Goal: Task Accomplishment & Management: Use online tool/utility

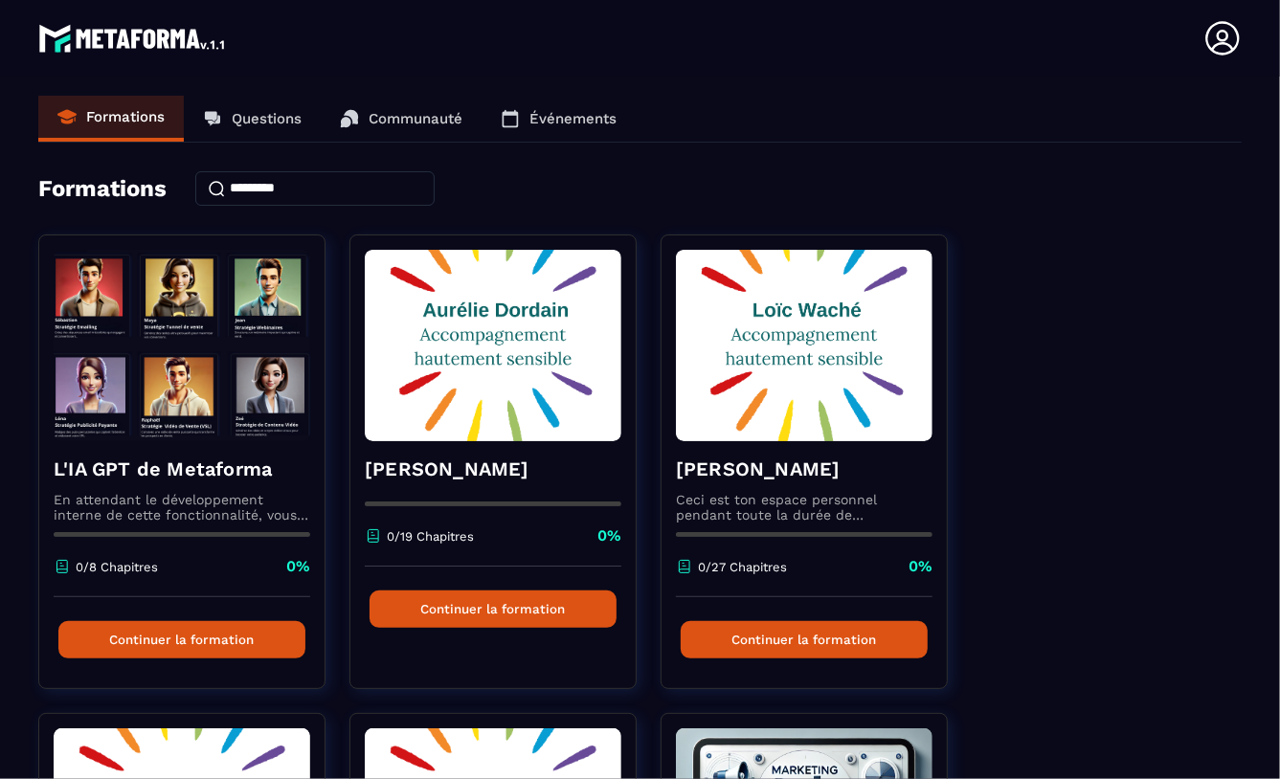
click at [1218, 38] on icon at bounding box center [1222, 38] width 34 height 34
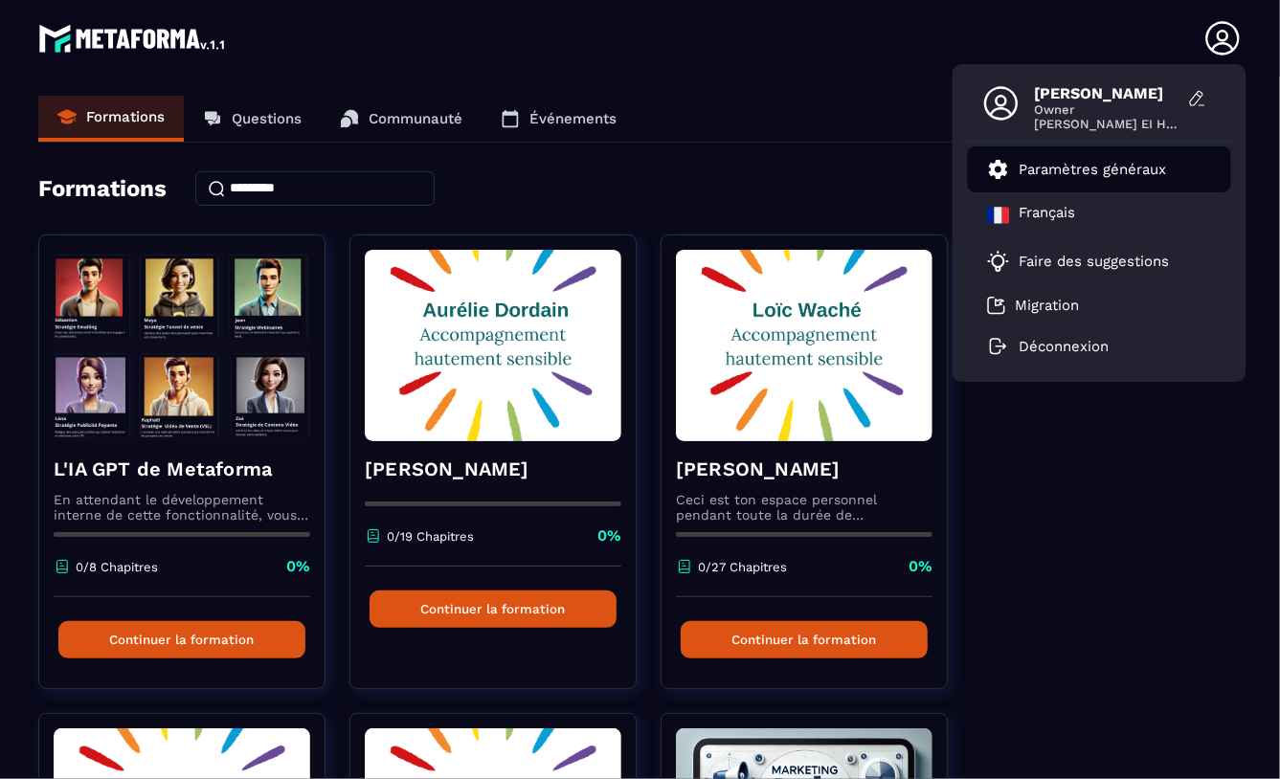
click at [1104, 165] on p "Paramètres généraux" at bounding box center [1092, 169] width 147 height 17
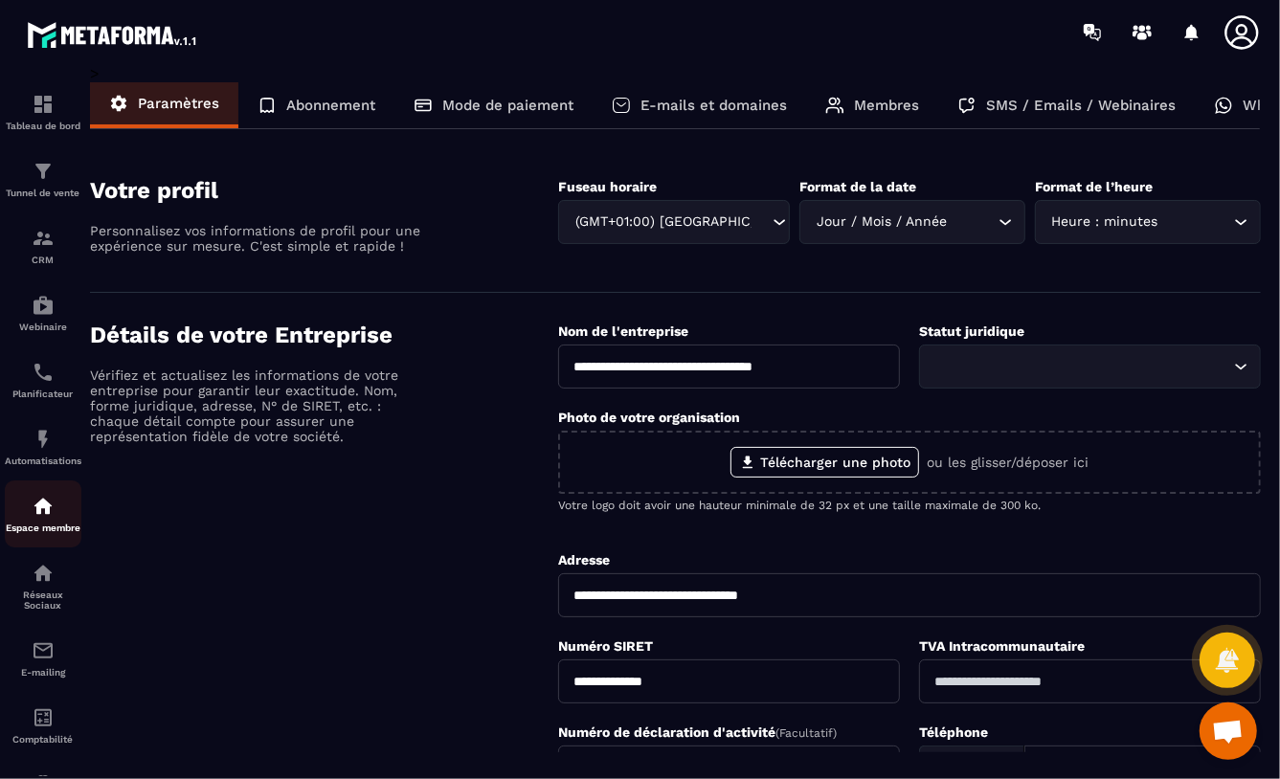
click at [39, 510] on img at bounding box center [43, 506] width 23 height 23
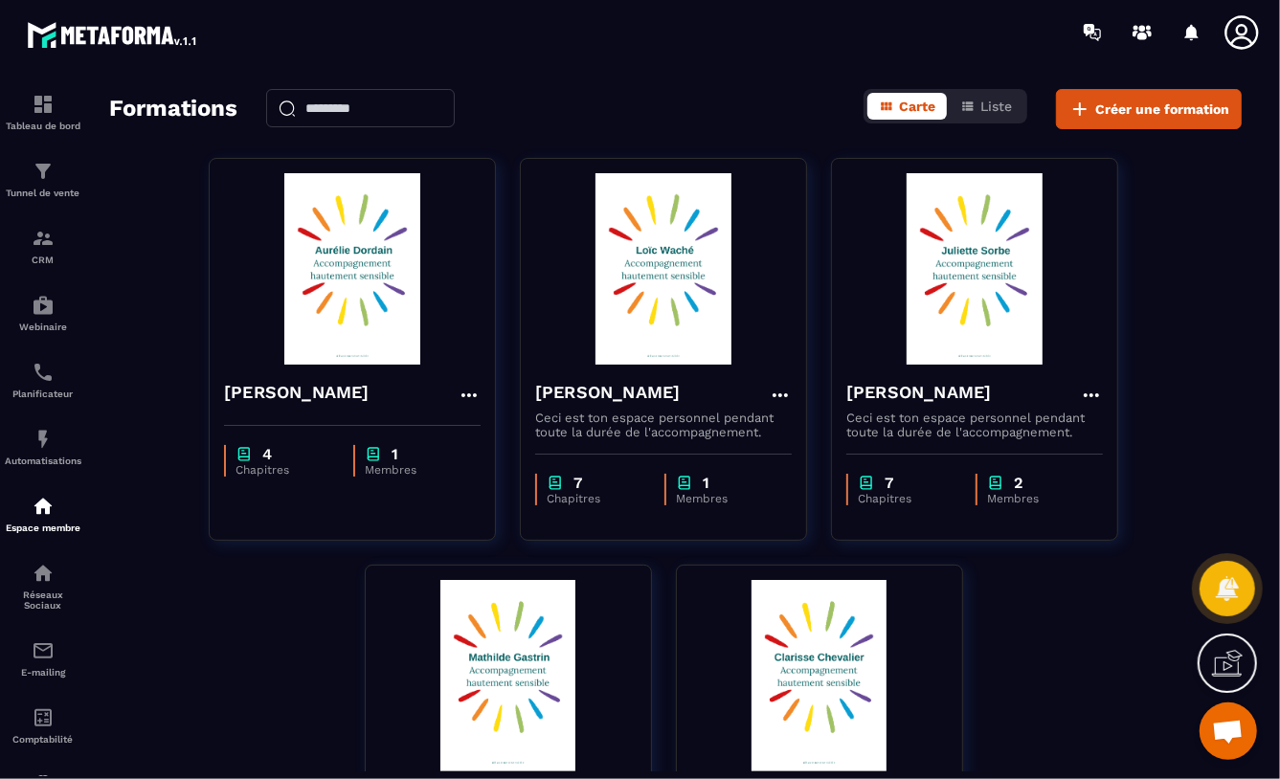
scroll to position [79, 0]
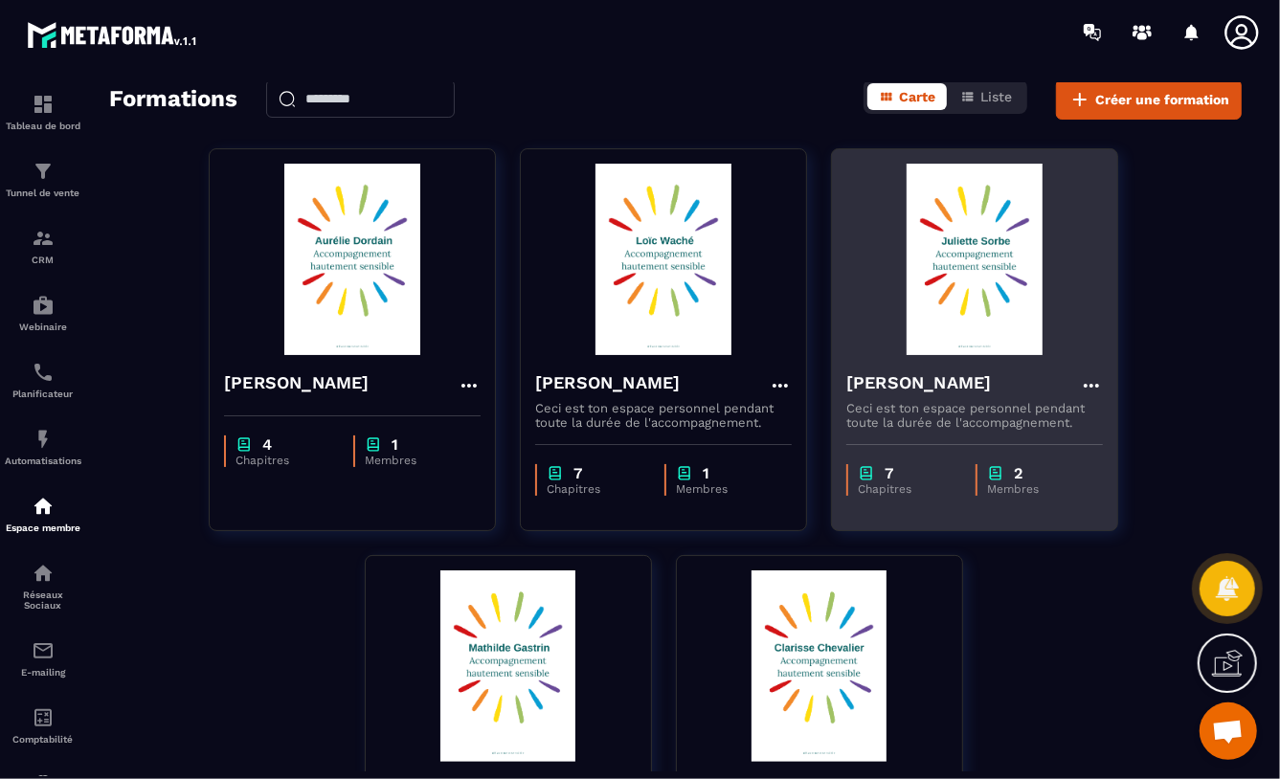
click at [978, 268] on img at bounding box center [974, 259] width 257 height 191
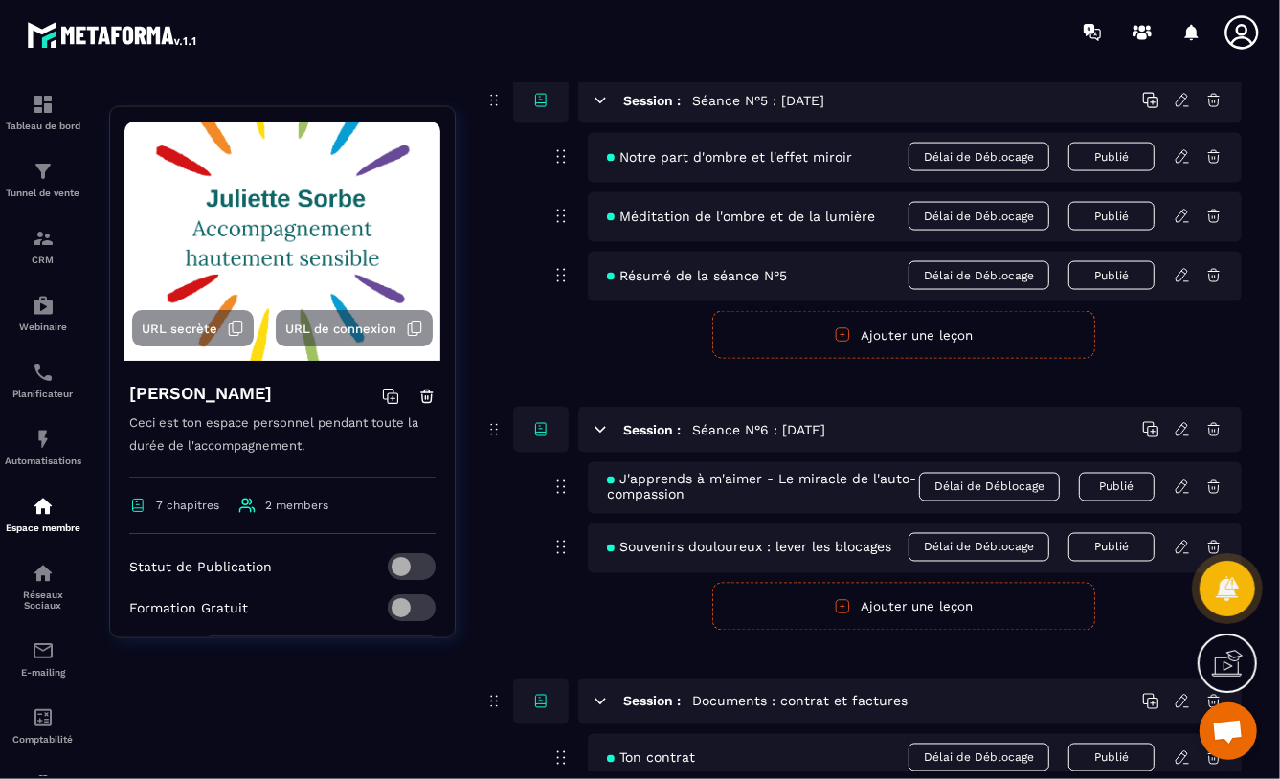
scroll to position [1966, 0]
click at [915, 609] on button "Ajouter une leçon" at bounding box center [903, 606] width 383 height 48
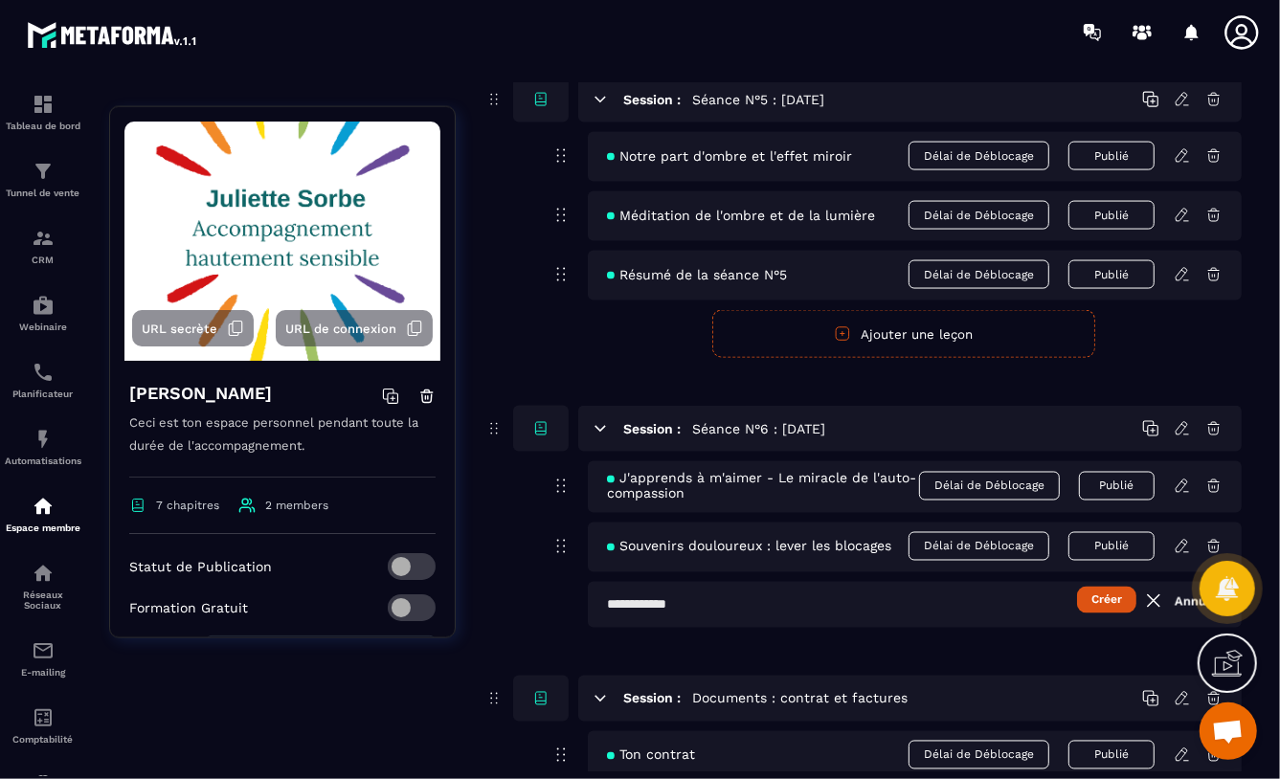
click at [607, 605] on input "text" at bounding box center [915, 605] width 654 height 46
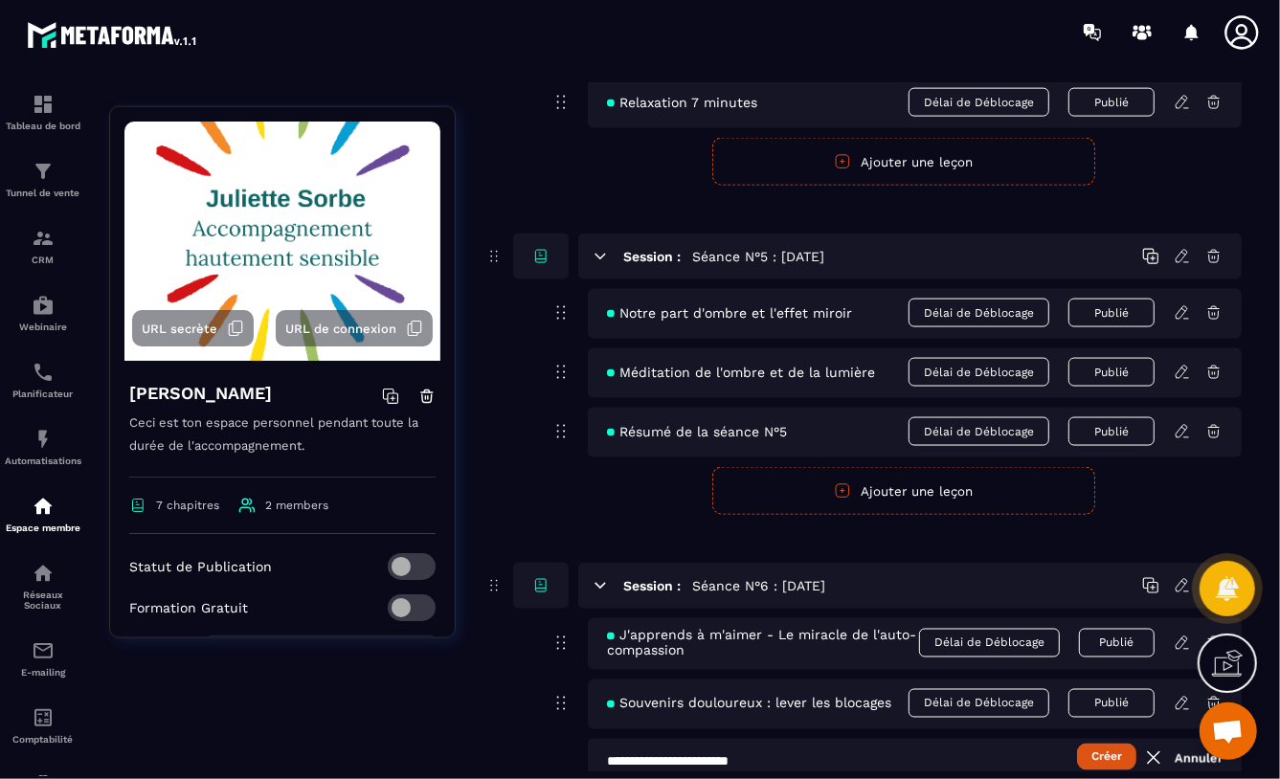
scroll to position [2337, 0]
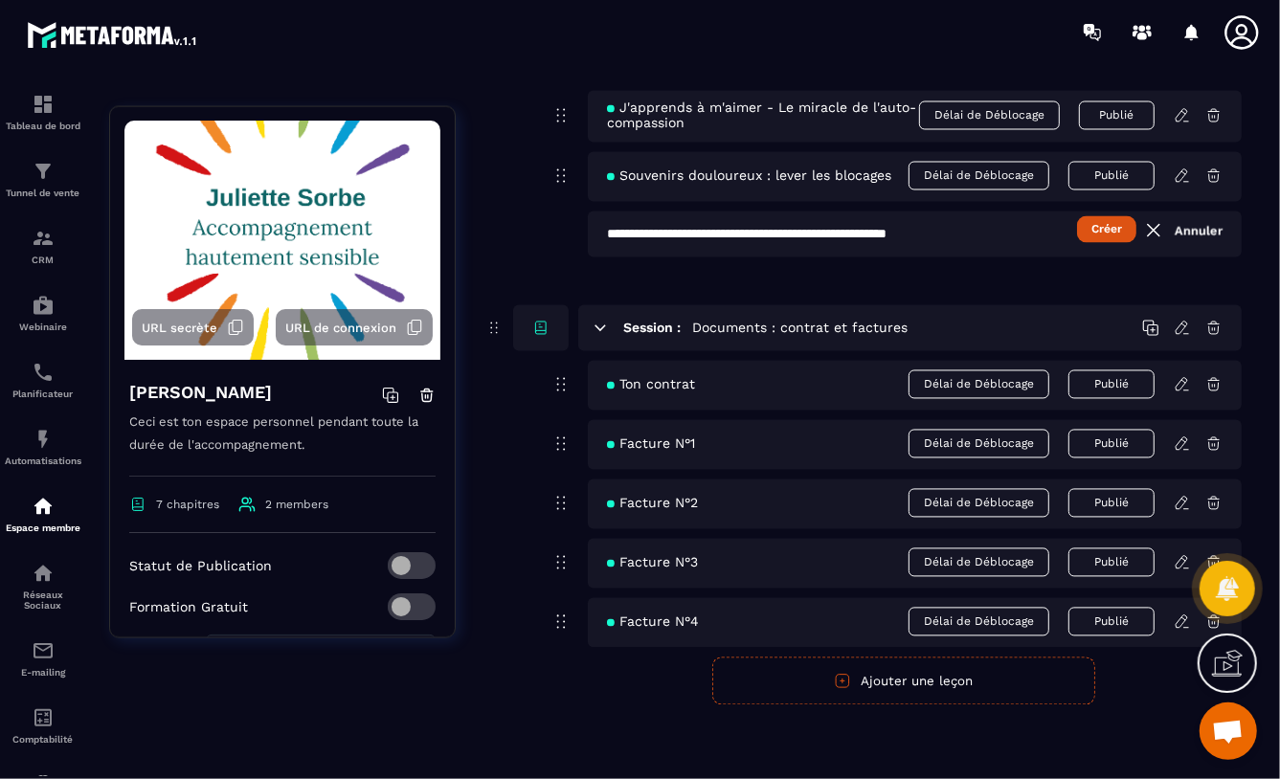
type input "**********"
click at [1111, 224] on button "Créer" at bounding box center [1106, 229] width 59 height 27
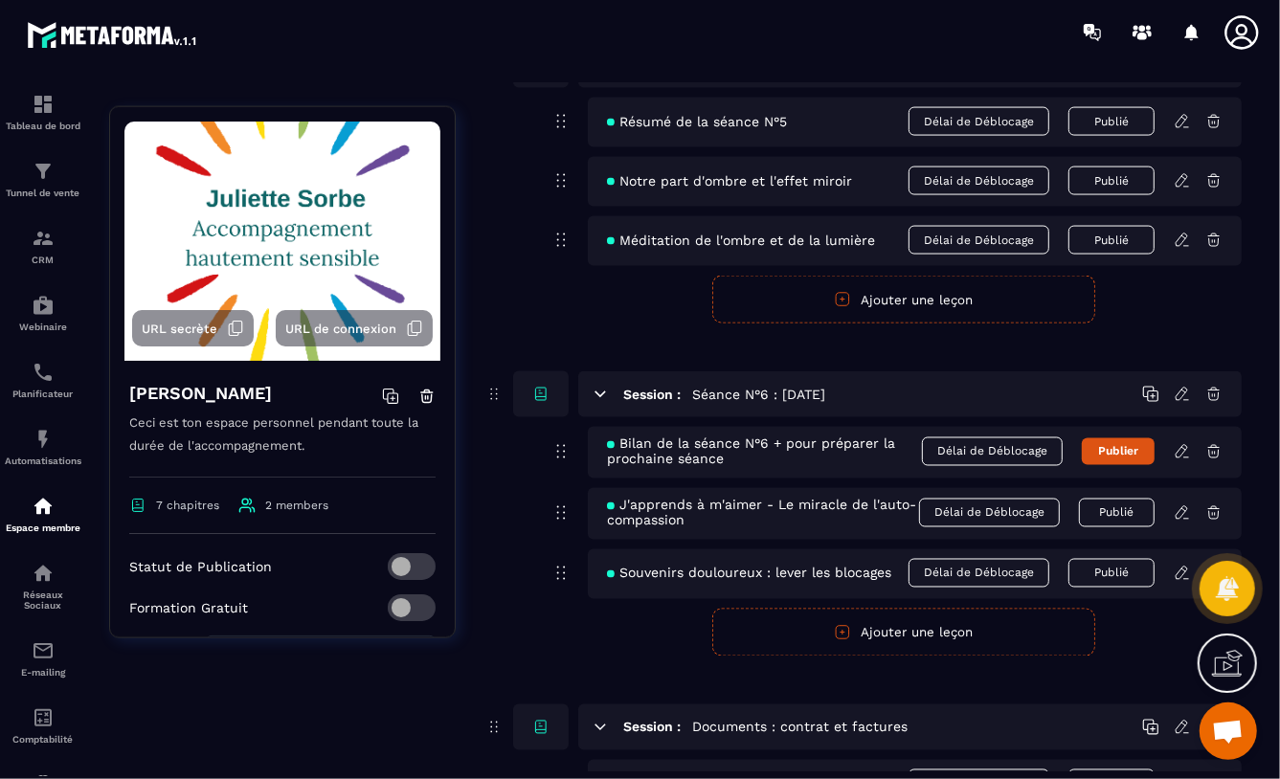
scroll to position [2002, 0]
click at [1183, 449] on icon at bounding box center [1182, 450] width 17 height 17
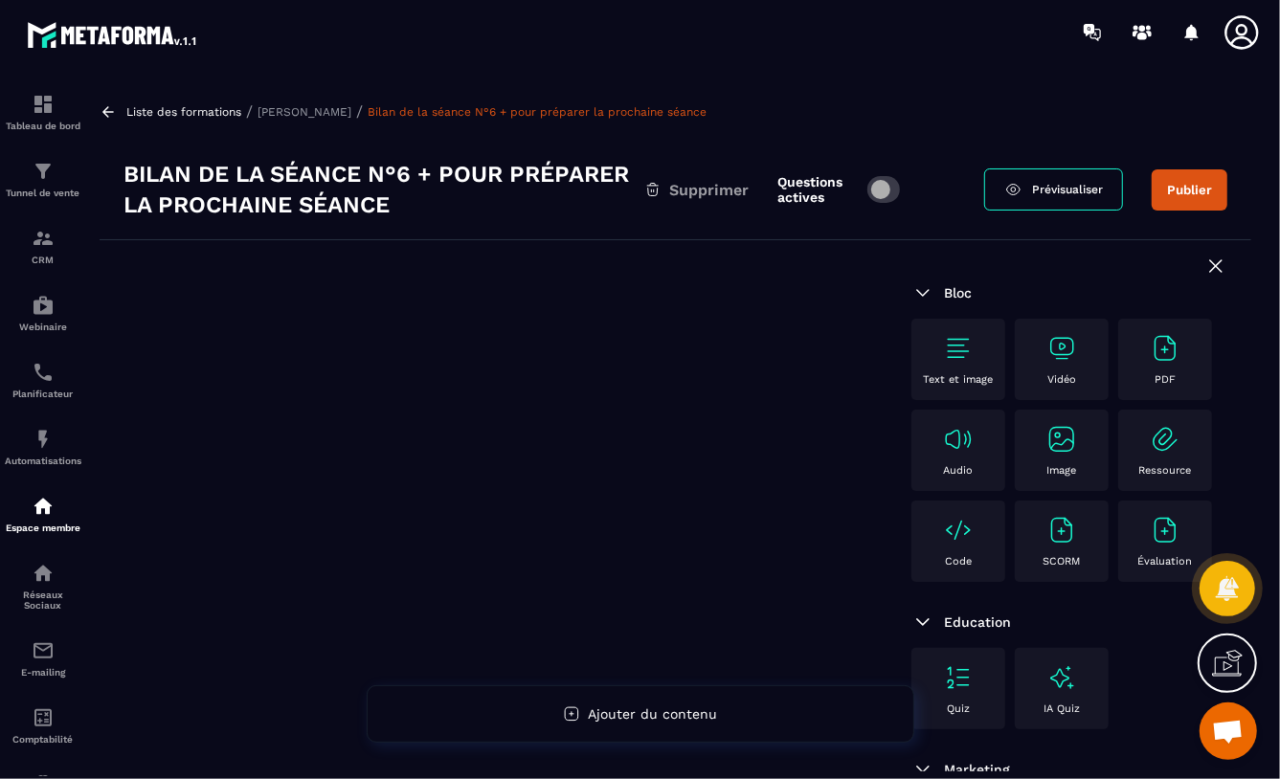
click at [1150, 364] on img at bounding box center [1165, 348] width 31 height 31
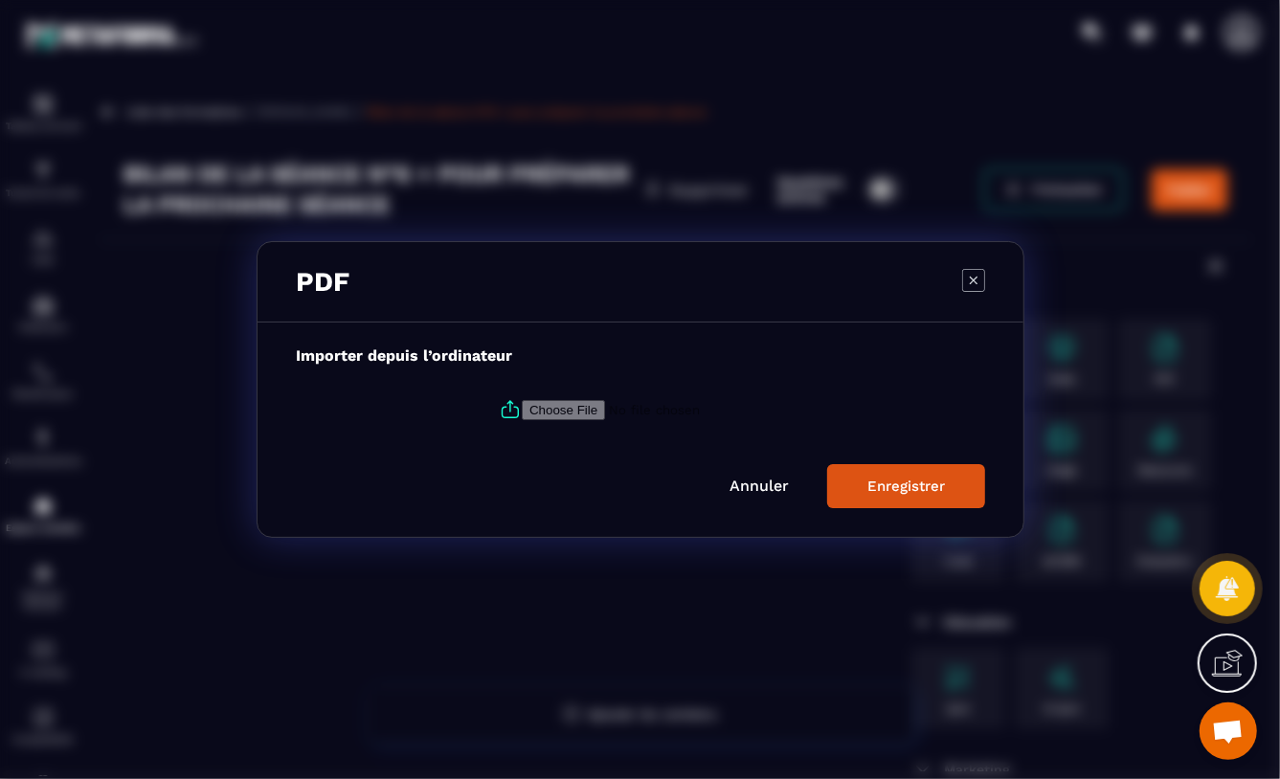
click at [563, 409] on input "Modal window" at bounding box center [652, 410] width 260 height 20
type input "**********"
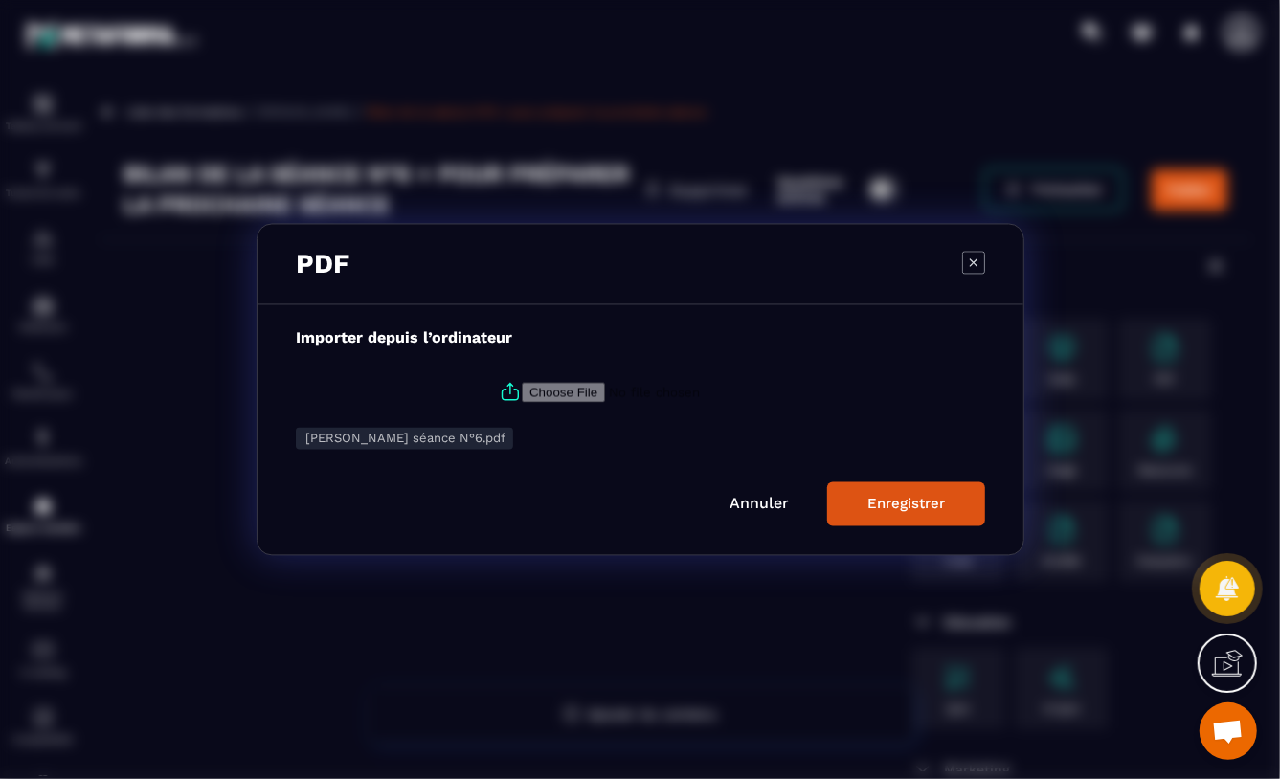
click at [906, 503] on div "Enregistrer" at bounding box center [906, 504] width 78 height 17
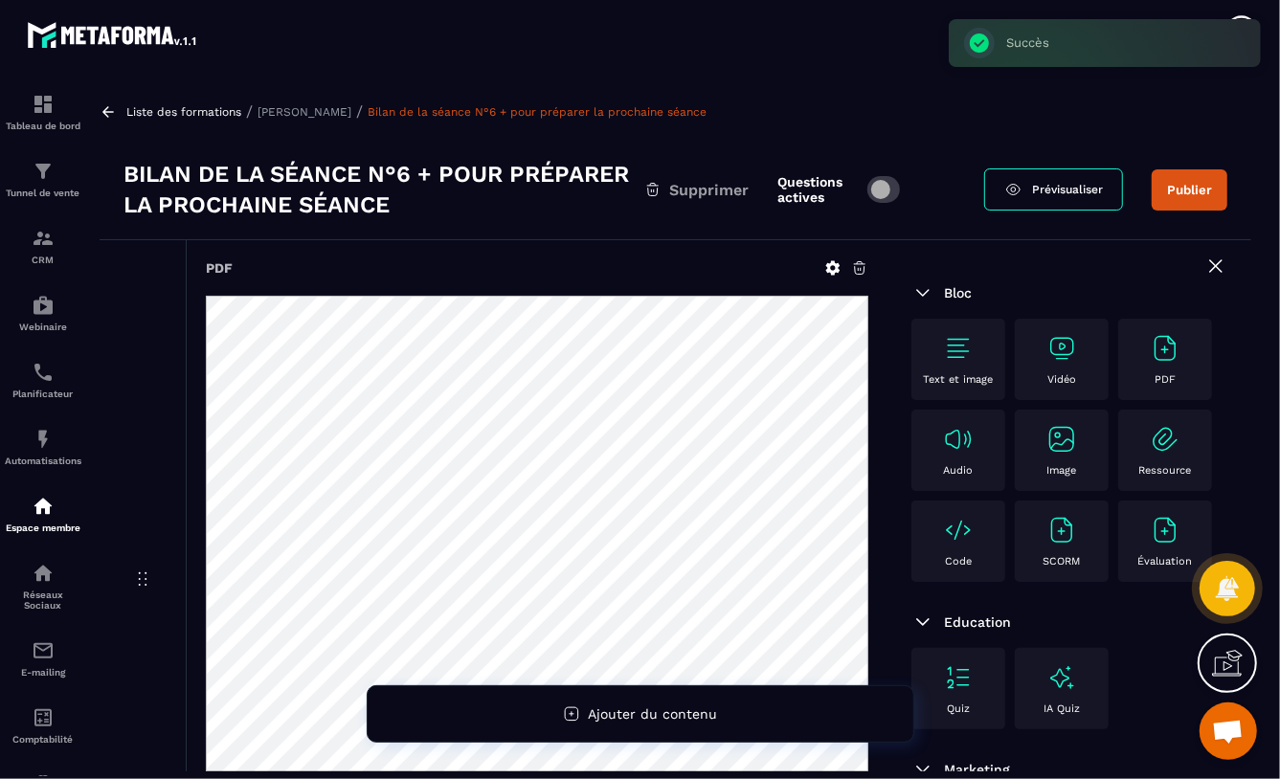
click at [898, 182] on span at bounding box center [884, 189] width 34 height 27
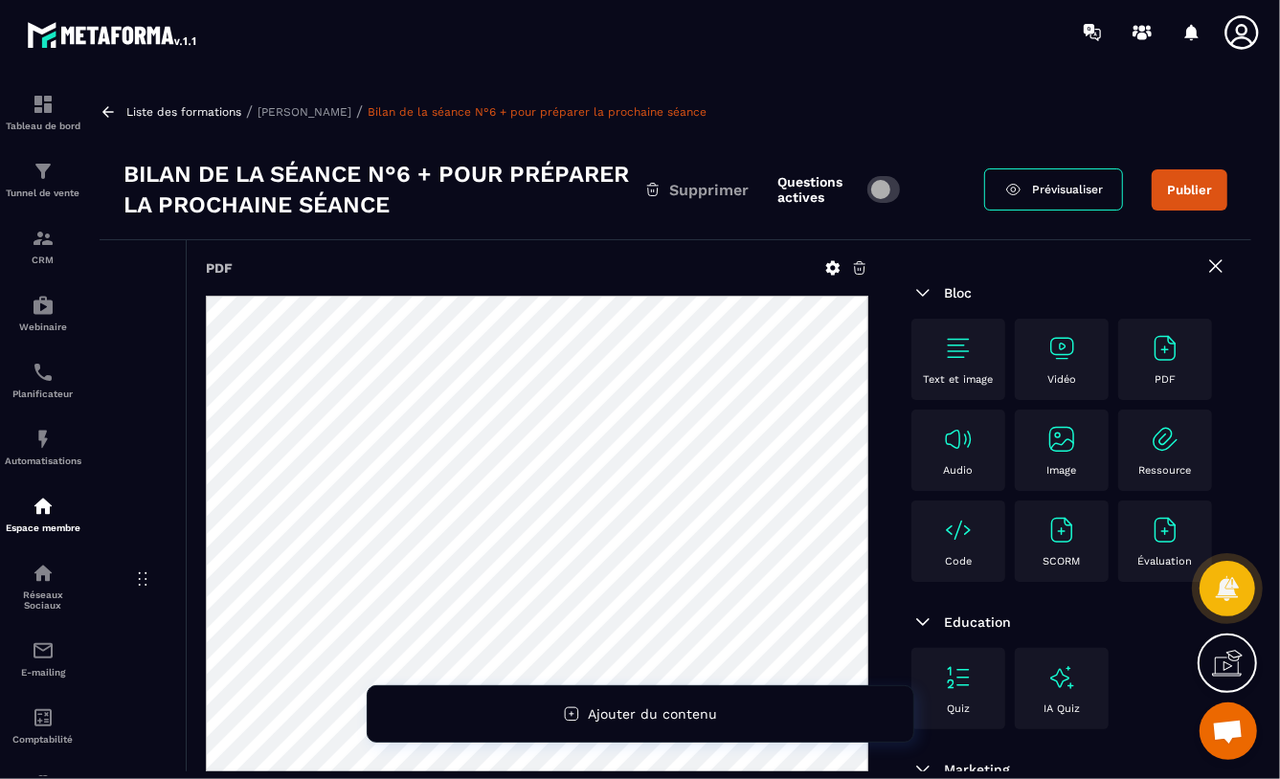
click at [1205, 190] on button "Publier" at bounding box center [1190, 189] width 76 height 41
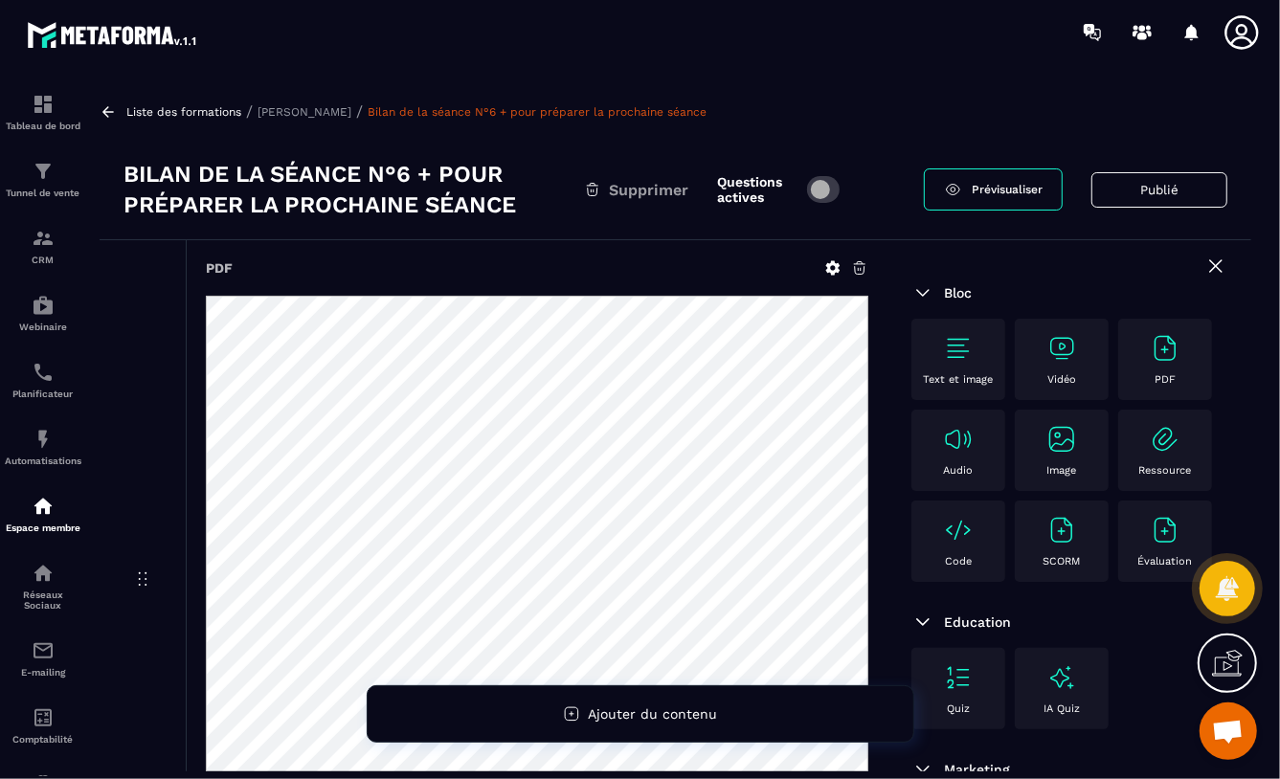
click at [991, 194] on span "Prévisualiser" at bounding box center [1007, 189] width 71 height 13
click at [859, 266] on icon at bounding box center [859, 267] width 17 height 17
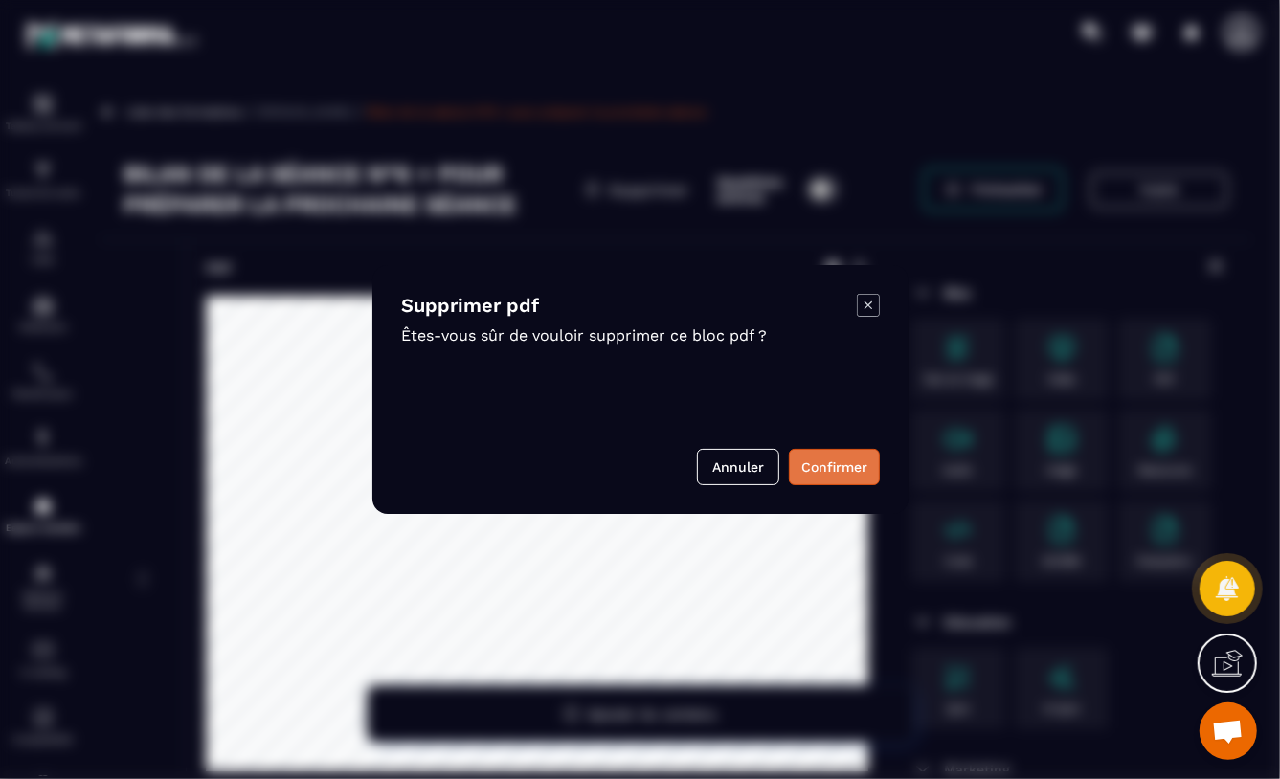
click at [817, 460] on button "Confirmer" at bounding box center [834, 467] width 91 height 36
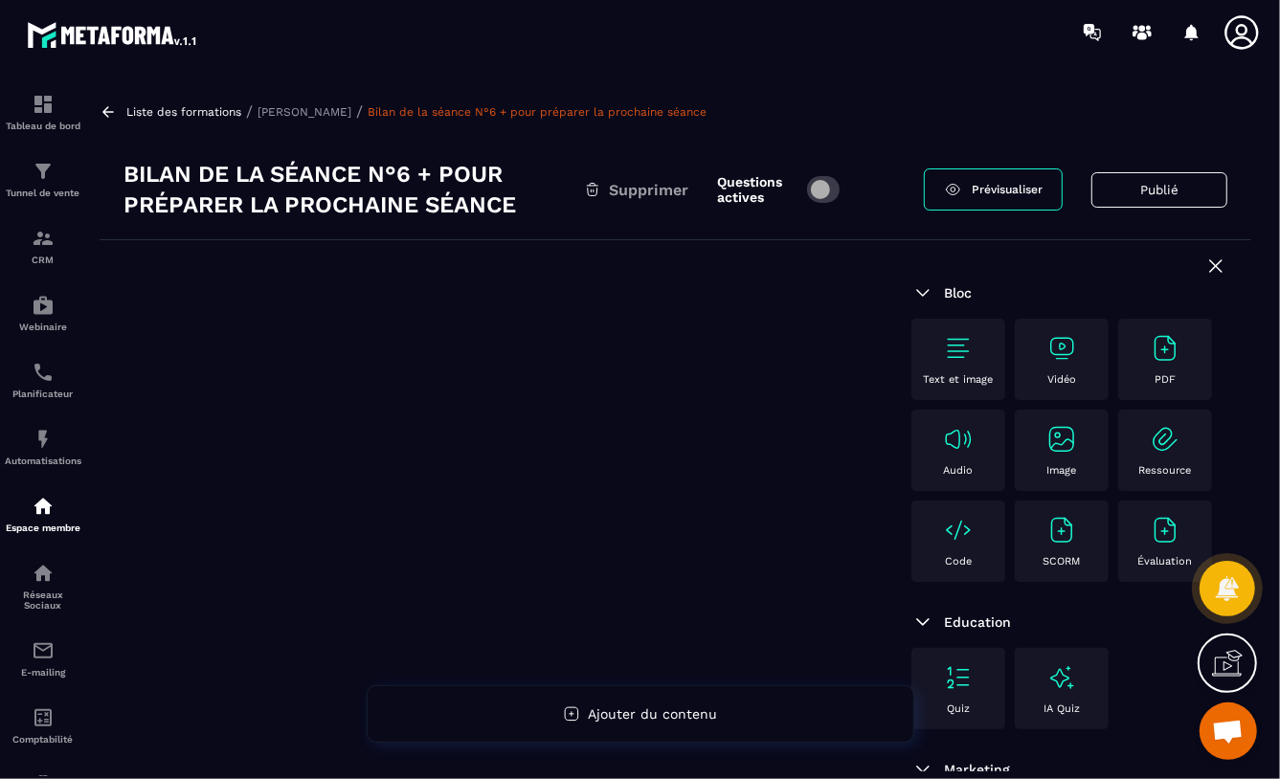
click at [1150, 364] on img at bounding box center [1165, 348] width 31 height 31
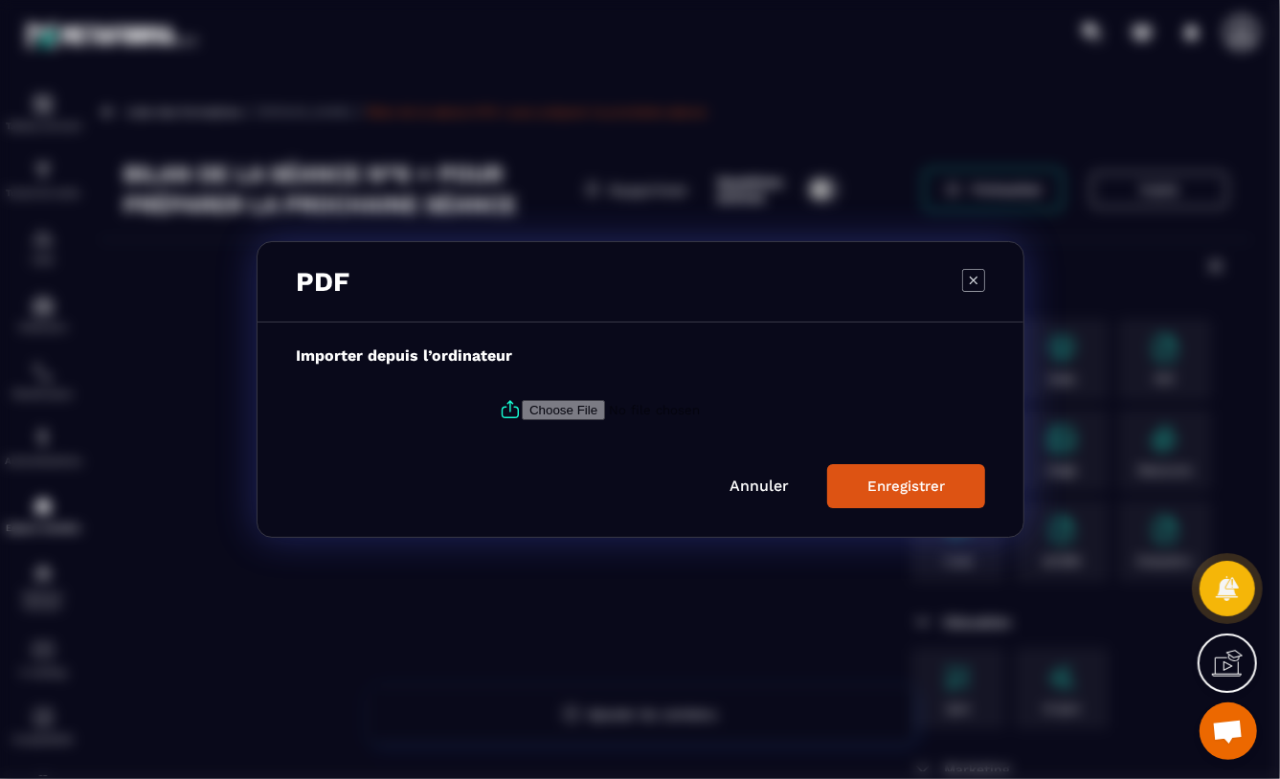
click at [550, 409] on input "Modal window" at bounding box center [652, 410] width 260 height 20
type input "**********"
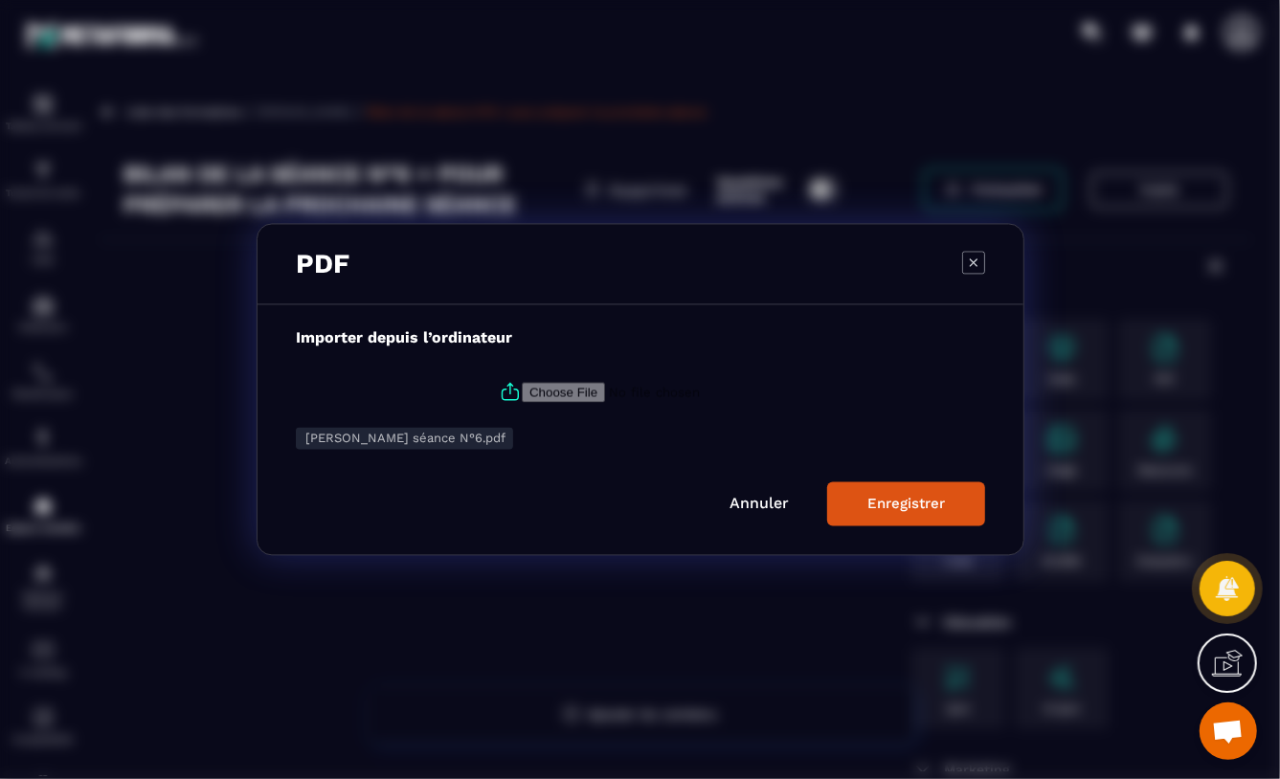
click at [858, 498] on button "Enregistrer" at bounding box center [906, 504] width 158 height 44
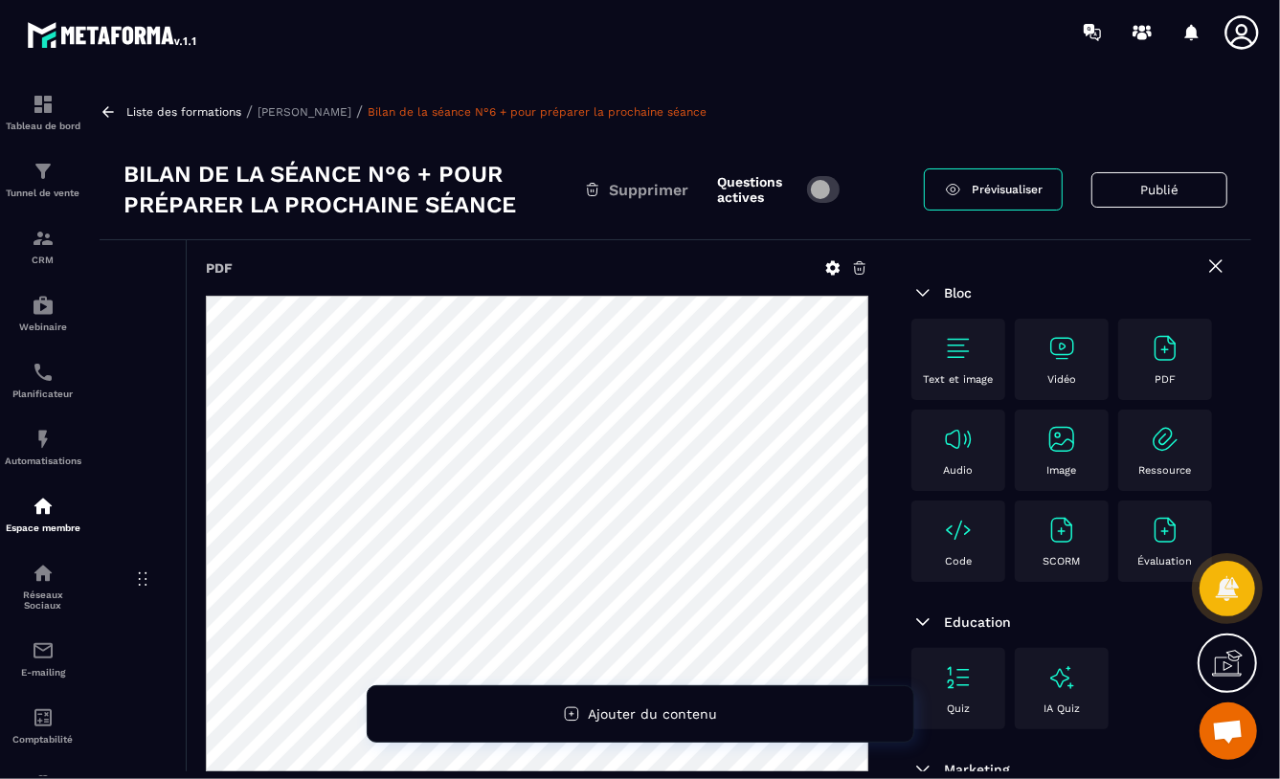
click at [289, 110] on p "[PERSON_NAME]" at bounding box center [304, 111] width 94 height 13
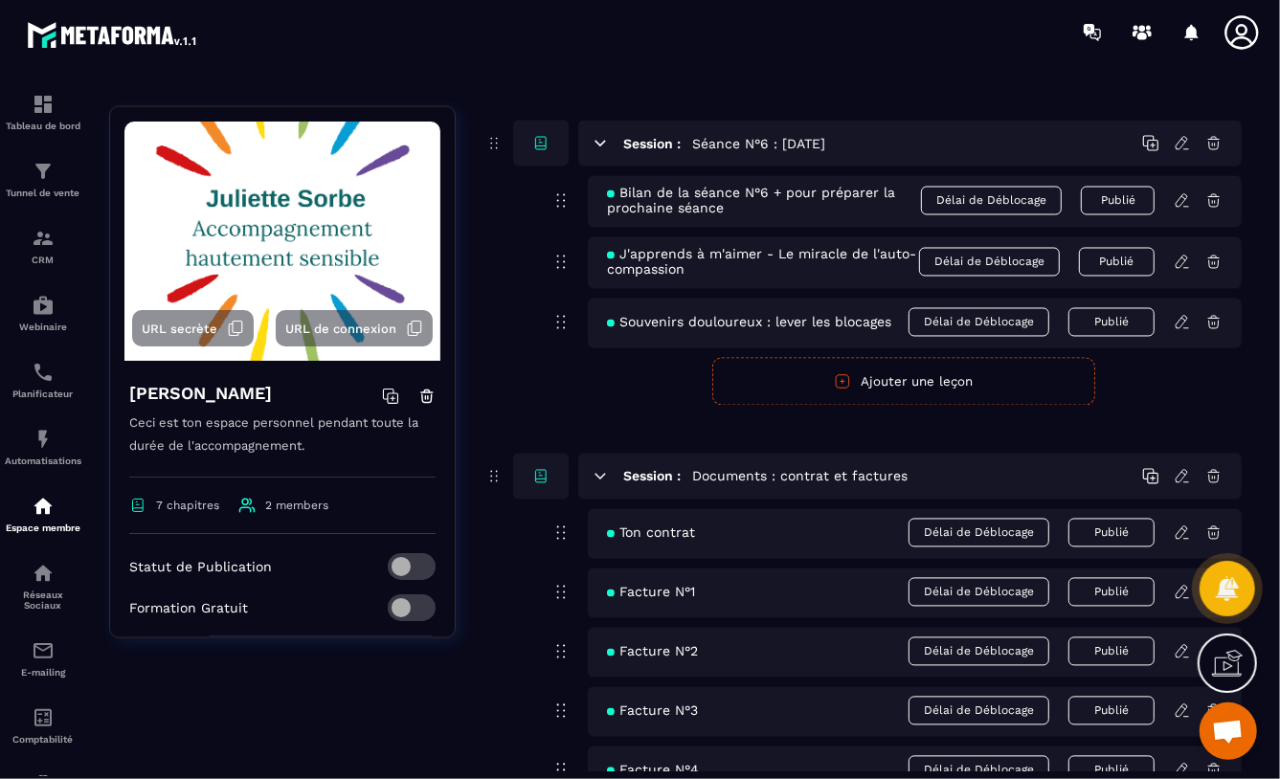
scroll to position [2250, 0]
